Goal: Find specific page/section: Find specific page/section

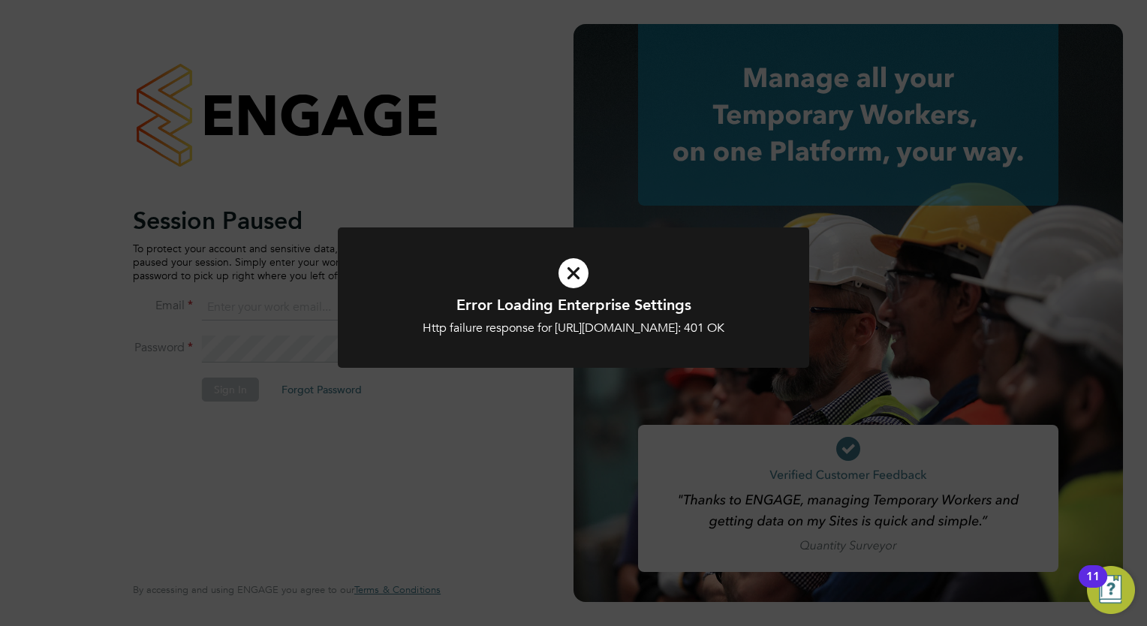
type input "[PERSON_NAME][EMAIL_ADDRESS][PERSON_NAME][DOMAIN_NAME]"
click at [568, 261] on icon at bounding box center [573, 273] width 390 height 59
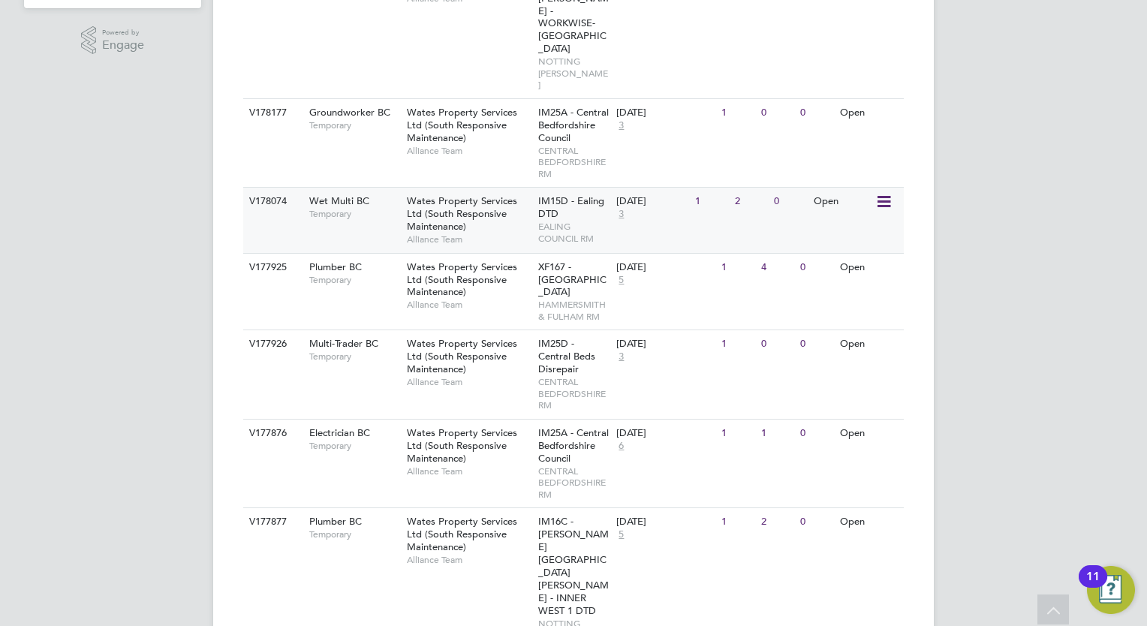
scroll to position [417, 0]
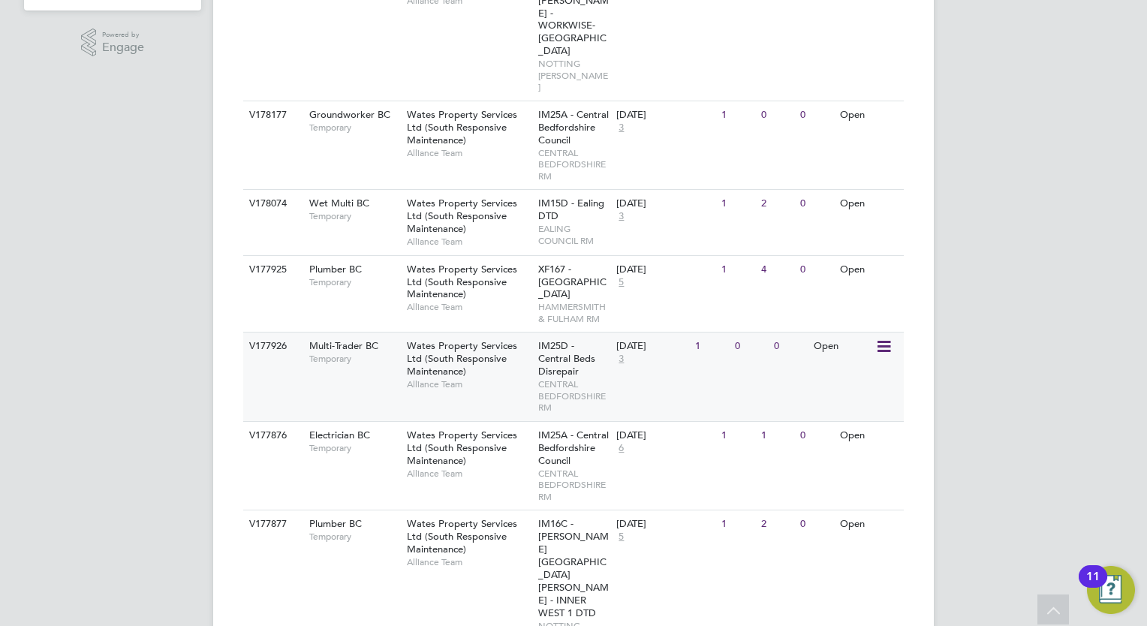
click at [483, 339] on span "Wates Property Services Ltd (South Responsive Maintenance)" at bounding box center [462, 358] width 110 height 38
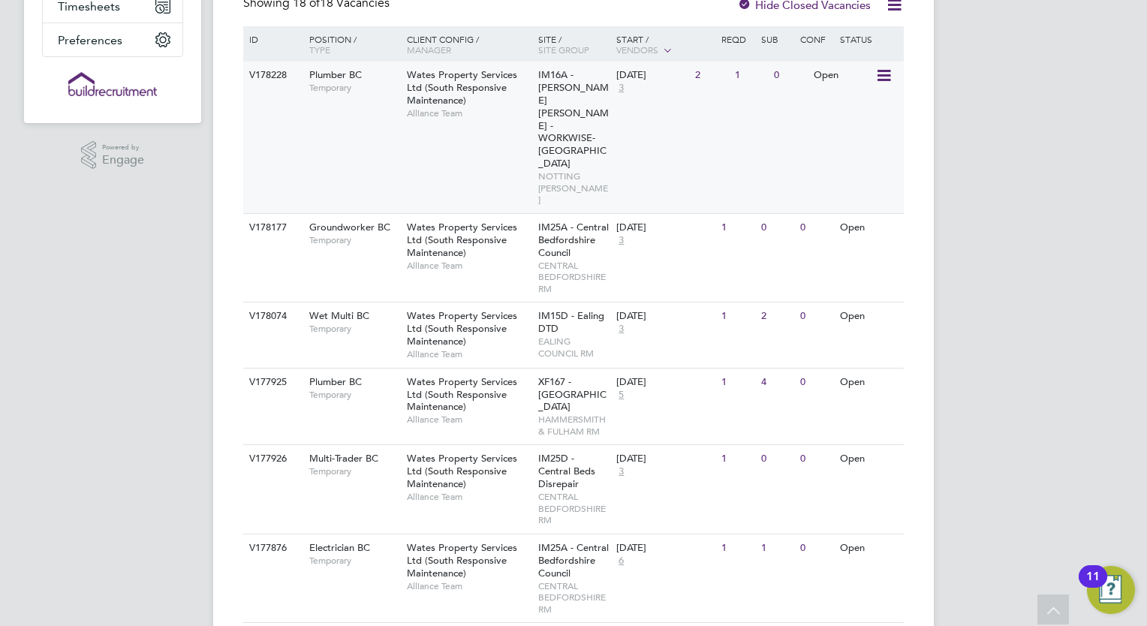
scroll to position [0, 0]
